Goal: Transaction & Acquisition: Purchase product/service

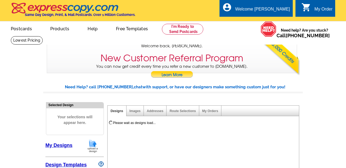
select select "785"
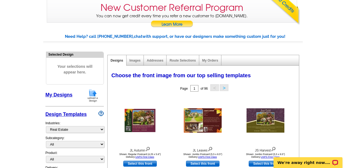
scroll to position [78, 0]
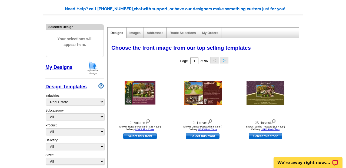
click at [93, 66] on img at bounding box center [93, 68] width 14 height 14
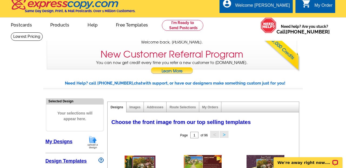
scroll to position [0, 0]
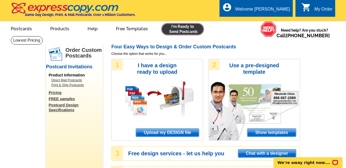
click at [184, 29] on link at bounding box center [182, 29] width 41 height 11
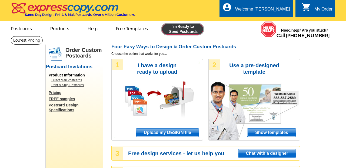
click at [181, 32] on link at bounding box center [182, 29] width 41 height 11
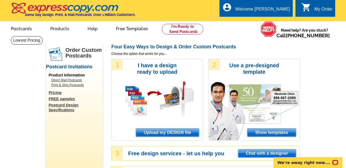
scroll to position [30, 0]
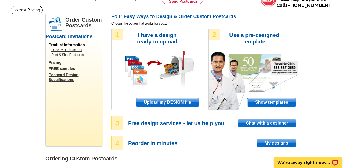
click at [172, 104] on span "Upload my DESIGN file" at bounding box center [167, 102] width 63 height 8
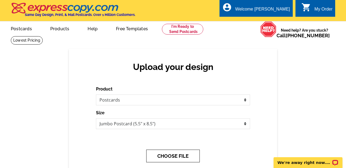
click at [170, 155] on button "CHOOSE FILE" at bounding box center [173, 156] width 54 height 13
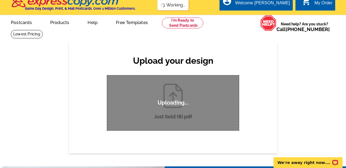
scroll to position [8, 0]
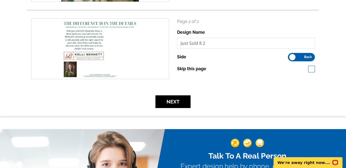
scroll to position [151, 0]
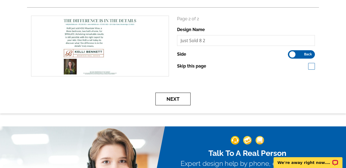
click at [176, 96] on button "Next" at bounding box center [173, 99] width 35 height 13
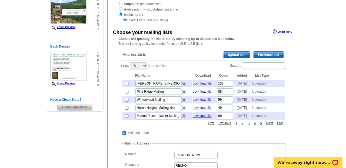
scroll to position [73, 0]
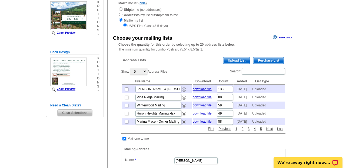
click at [244, 58] on span "Upload List" at bounding box center [237, 60] width 27 height 6
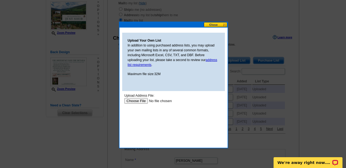
scroll to position [0, 0]
click at [142, 99] on input "file" at bounding box center [158, 101] width 68 height 6
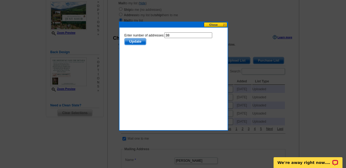
click at [137, 43] on span "Update" at bounding box center [135, 41] width 21 height 6
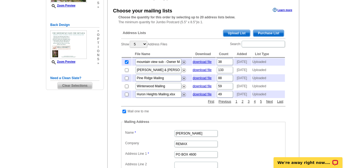
scroll to position [100, 0]
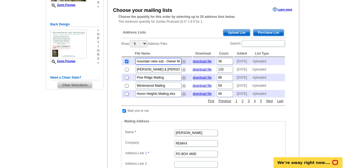
click at [170, 63] on input "mountain view sub - Owner Mailing Information 24.csv" at bounding box center [159, 61] width 46 height 6
drag, startPoint x: 164, startPoint y: 62, endPoint x: 213, endPoint y: 76, distance: 51.0
click at [213, 76] on tbody "mountain view sub - Owner Mailing Information 24.csv download file 38 2025-10-1…" at bounding box center [203, 78] width 163 height 40
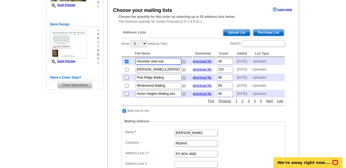
click at [140, 61] on input "mountain view sub" at bounding box center [159, 61] width 46 height 6
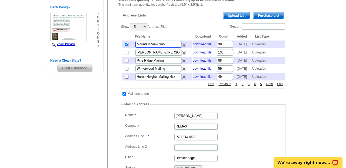
scroll to position [108, 0]
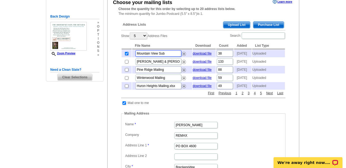
type input "Mountain View Sub"
click at [240, 25] on span "Upload List" at bounding box center [237, 25] width 27 height 6
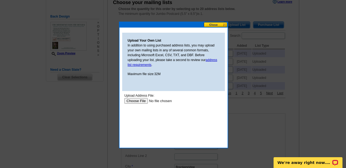
scroll to position [0, 0]
click at [218, 23] on button at bounding box center [216, 24] width 24 height 5
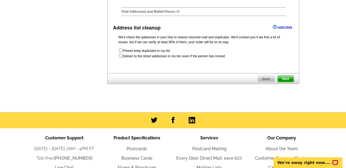
scroll to position [313, 0]
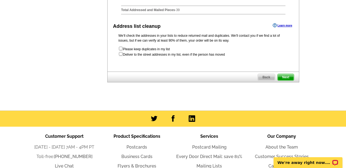
click at [291, 81] on span "Next" at bounding box center [286, 77] width 16 height 6
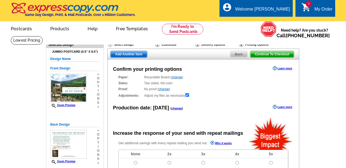
radio input "false"
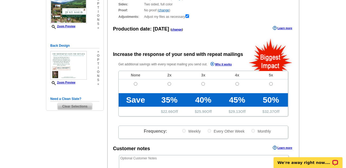
scroll to position [83, 0]
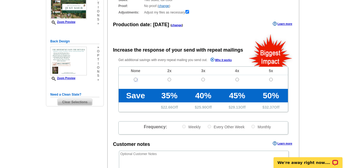
click at [135, 79] on input "radio" at bounding box center [136, 80] width 4 height 4
radio input "true"
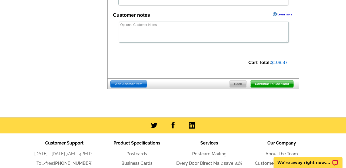
scroll to position [231, 0]
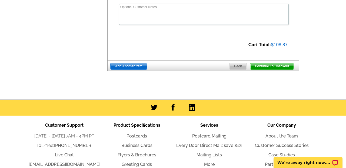
click at [268, 69] on span "Continue To Checkout" at bounding box center [273, 66] width 44 height 6
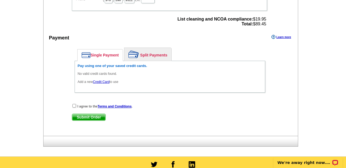
scroll to position [244, 0]
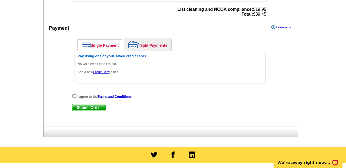
click at [76, 94] on div "I agree to the Terms and Conditions ." at bounding box center [170, 96] width 196 height 5
click at [107, 71] on link "Credit Card" at bounding box center [101, 72] width 17 height 4
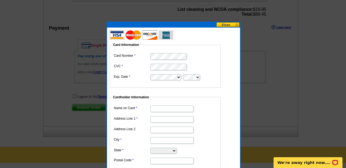
scroll to position [0, 0]
click at [158, 109] on input "Name on Card" at bounding box center [171, 109] width 43 height 6
type input "[PERSON_NAME]"
click at [162, 118] on input "Address Line 1" at bounding box center [171, 119] width 43 height 6
type input "7"
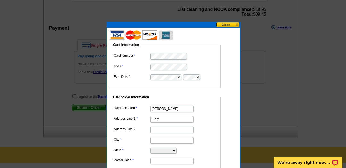
type input "5552 CR 30"
click at [163, 130] on input "Address Line 2" at bounding box center [171, 130] width 43 height 6
click at [153, 141] on input "City" at bounding box center [171, 140] width 43 height 6
type input "Silverthorne"
select select "CO"
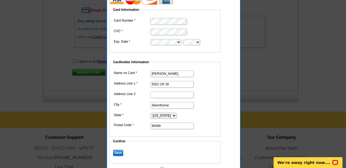
scroll to position [298, 0]
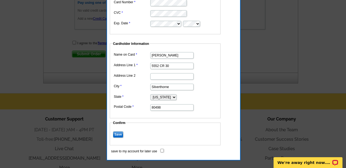
type input "80498"
click at [119, 134] on input "Save" at bounding box center [118, 135] width 10 height 6
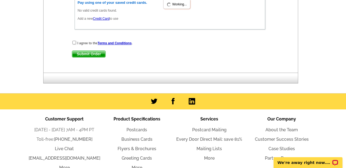
click at [74, 35] on div "Single Payment Split Payments Pay using one of your saved credit cards. No vali…" at bounding box center [170, 8] width 196 height 53
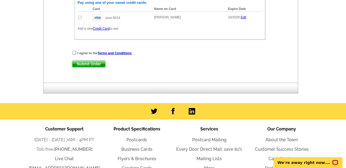
click at [75, 52] on input "checkbox" at bounding box center [75, 53] width 4 height 4
checkbox input "true"
click at [91, 66] on span "Submit Order" at bounding box center [88, 64] width 33 height 6
click at [94, 64] on span "Submit Order" at bounding box center [88, 64] width 33 height 6
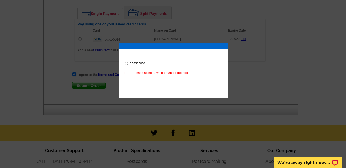
scroll to position [267, 0]
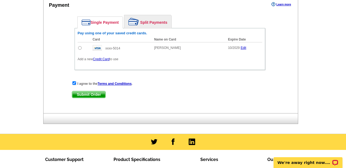
click at [81, 48] on input "radio" at bounding box center [80, 48] width 4 height 4
radio input "true"
click at [85, 93] on span "Submit Order" at bounding box center [88, 94] width 33 height 6
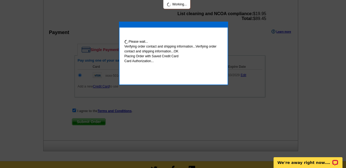
scroll to position [294, 0]
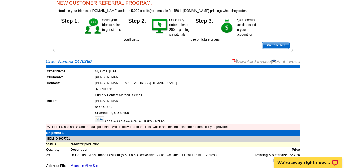
scroll to position [11, 0]
